Goal: Transaction & Acquisition: Purchase product/service

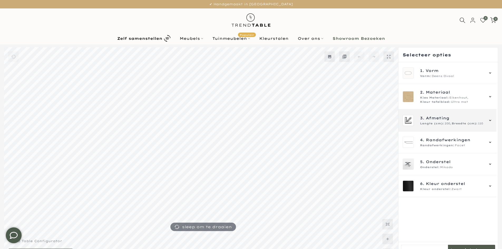
type input "****"
click at [450, 127] on div "3. Afmeting Lengte (cm): 200, Breedte (cm): 110" at bounding box center [447, 121] width 98 height 22
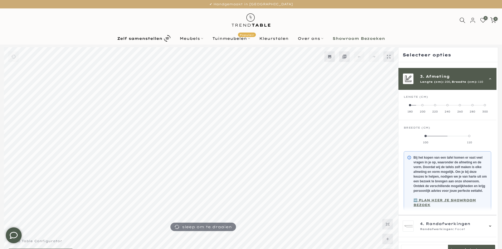
scroll to position [47, 0]
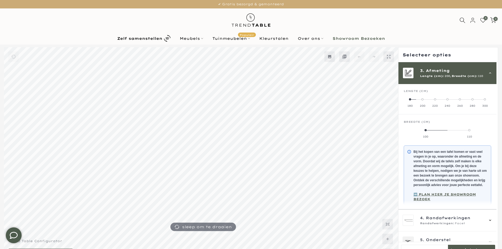
click at [424, 129] on label "100" at bounding box center [426, 133] width 44 height 11
click at [438, 75] on span "Lengte (cm):" at bounding box center [432, 76] width 24 height 4
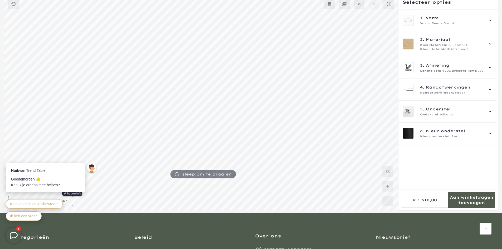
drag, startPoint x: 414, startPoint y: 199, endPoint x: 439, endPoint y: 199, distance: 25.0
click at [439, 199] on div at bounding box center [425, 200] width 48 height 16
click at [425, 177] on mmq-side-panel-content-wrapper at bounding box center [447, 99] width 99 height 180
click at [447, 74] on div "3. Afmeting Lengte (cm): 200, Breedte (cm): 100" at bounding box center [447, 68] width 98 height 22
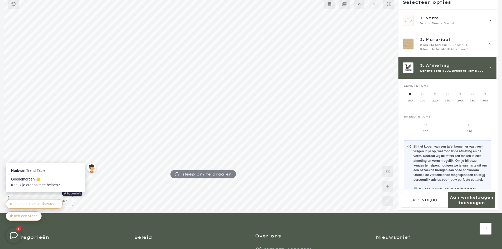
scroll to position [47, 0]
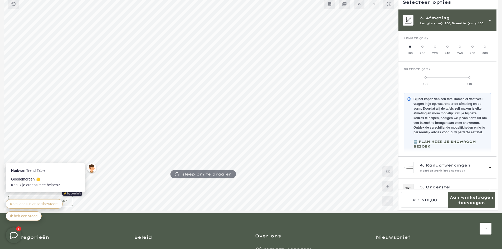
click at [432, 47] on label "220" at bounding box center [435, 50] width 12 height 11
click at [446, 49] on label "240" at bounding box center [447, 50] width 12 height 11
click at [447, 81] on label "110" at bounding box center [447, 80] width 29 height 11
drag, startPoint x: 416, startPoint y: 202, endPoint x: 443, endPoint y: 202, distance: 27.1
click at [443, 202] on div at bounding box center [425, 200] width 48 height 16
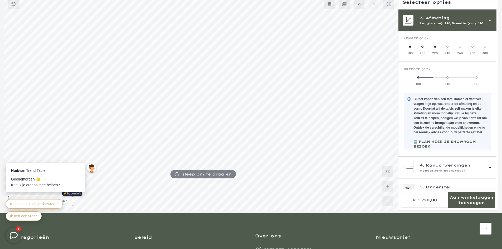
click at [459, 49] on label "260" at bounding box center [460, 50] width 12 height 11
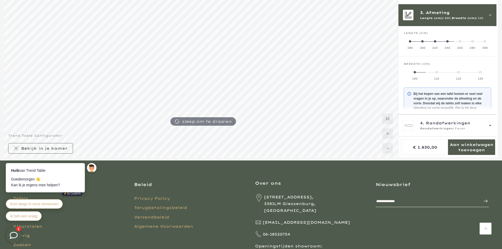
click at [447, 18] on span "260," at bounding box center [447, 18] width 7 height 4
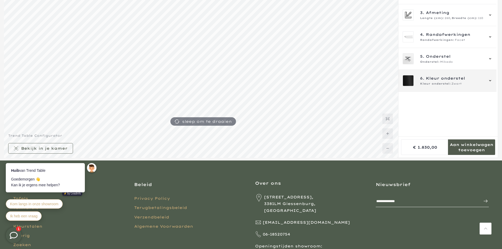
scroll to position [26, 0]
